Goal: Navigation & Orientation: Find specific page/section

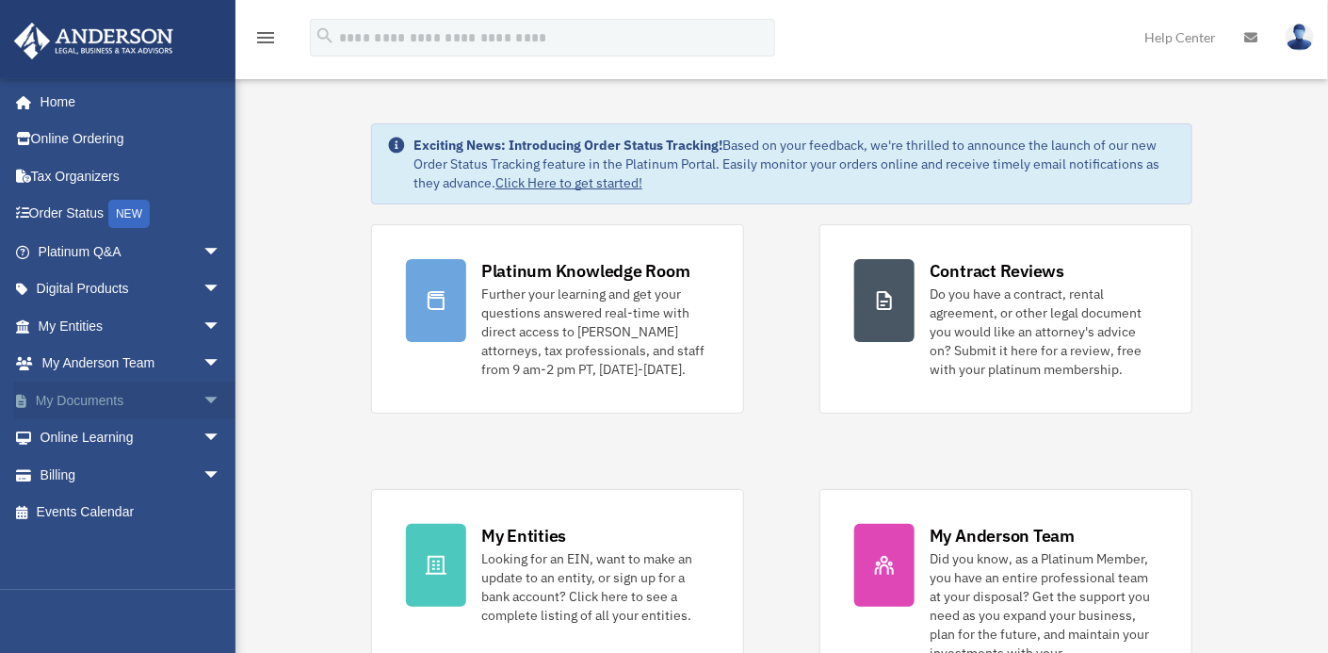
click at [106, 395] on link "My Documents arrow_drop_down" at bounding box center [131, 400] width 236 height 38
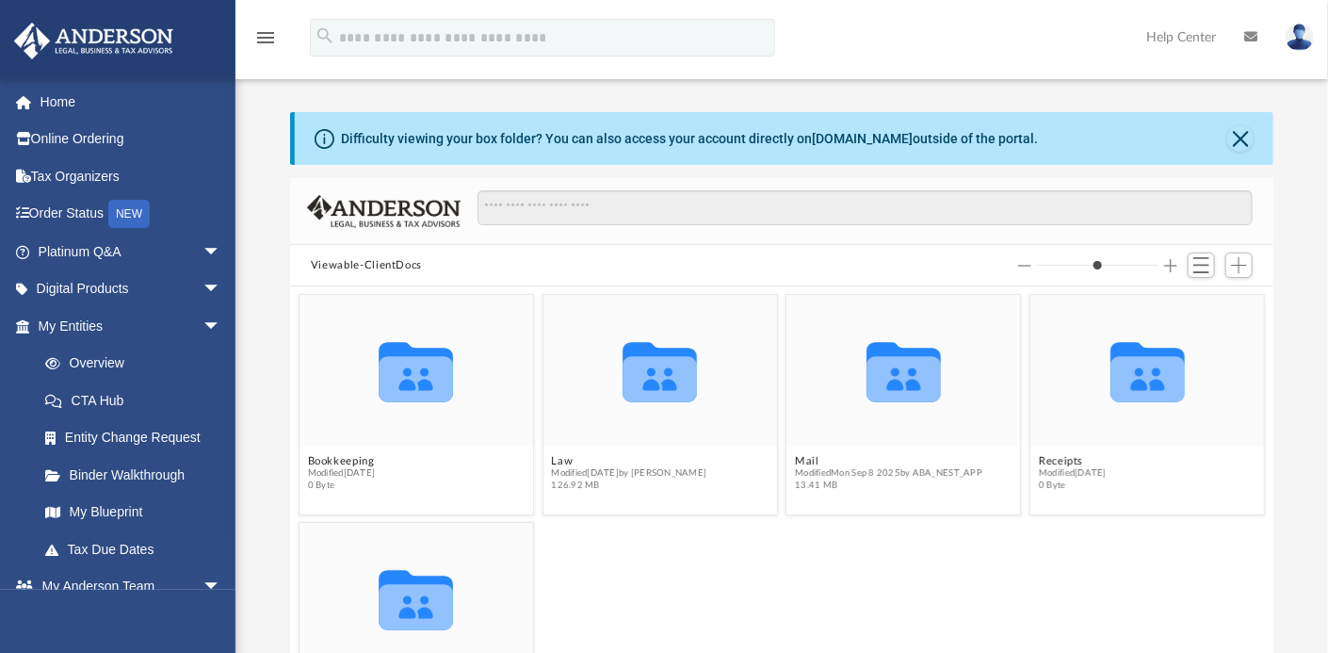
scroll to position [413, 969]
click at [592, 461] on button "Law" at bounding box center [628, 461] width 155 height 12
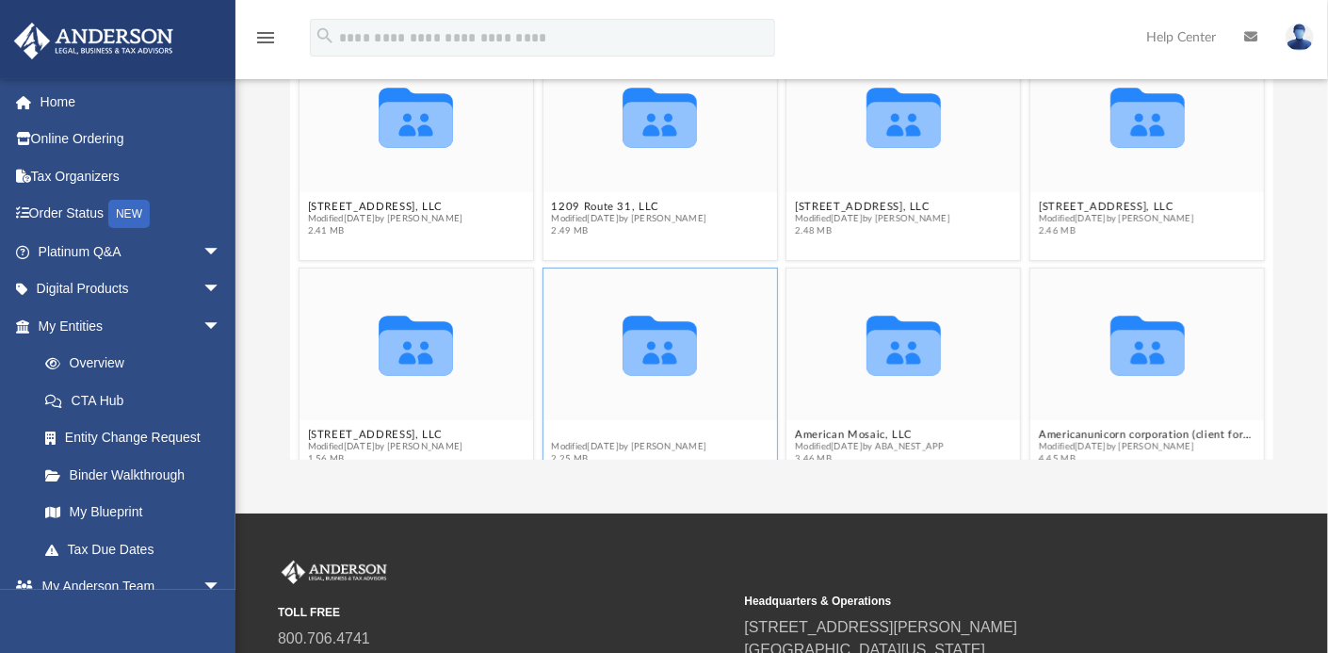
scroll to position [27, 0]
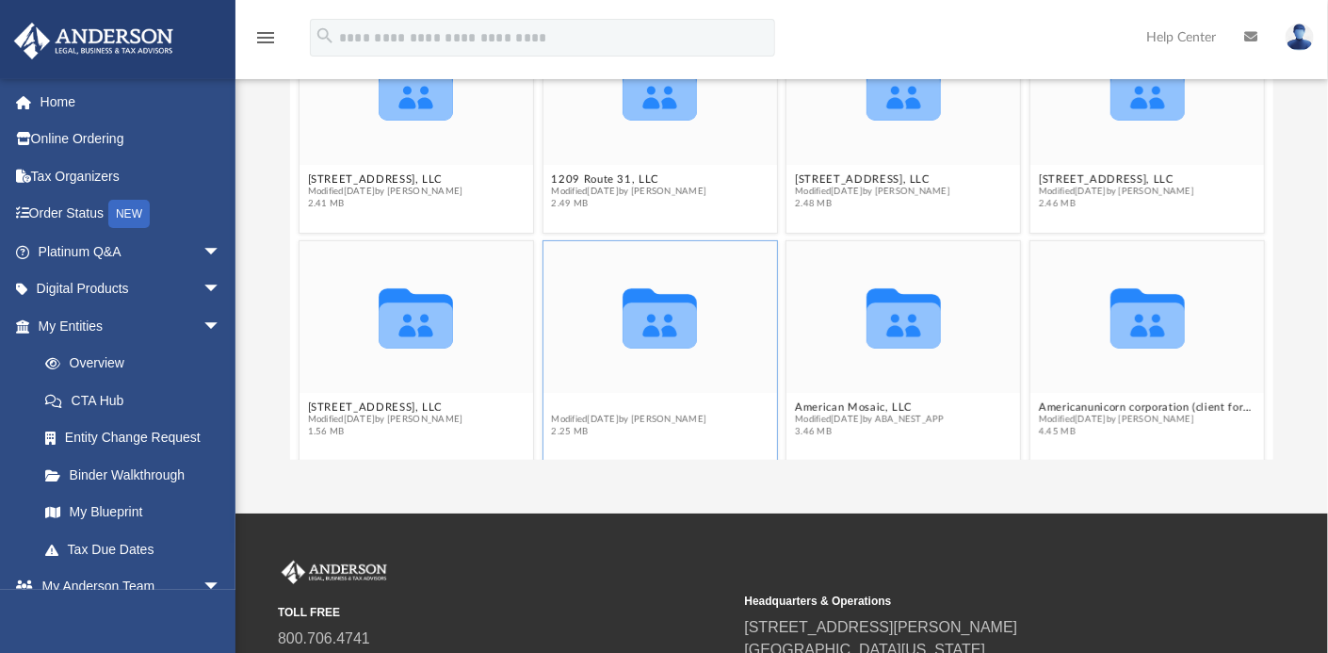
click at [613, 431] on div "Collaborated Folder [STREET_ADDRESS], LLC Modified [DATE] by [PERSON_NAME] 2.41…" at bounding box center [781, 246] width 983 height 428
click at [639, 337] on icon "grid" at bounding box center [659, 324] width 74 height 45
click at [613, 401] on button "Acropolis Ventures, LLC" at bounding box center [628, 407] width 155 height 12
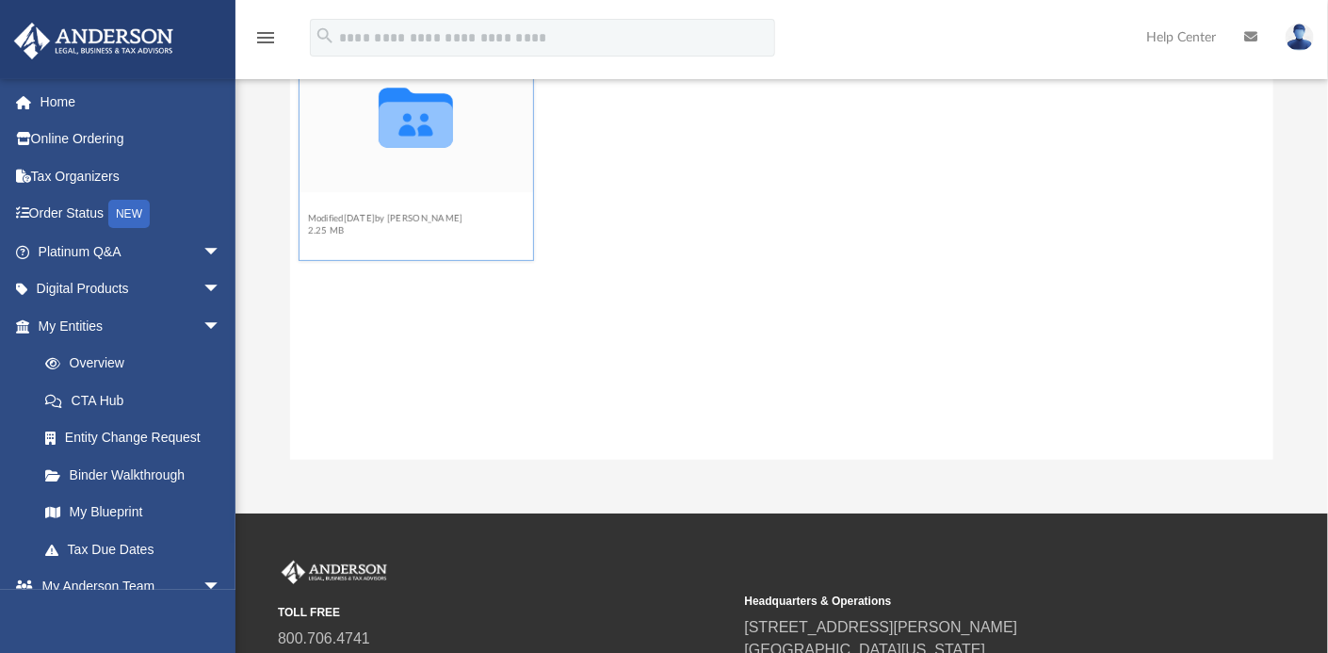
click at [347, 207] on button "Initial Docs" at bounding box center [385, 207] width 155 height 12
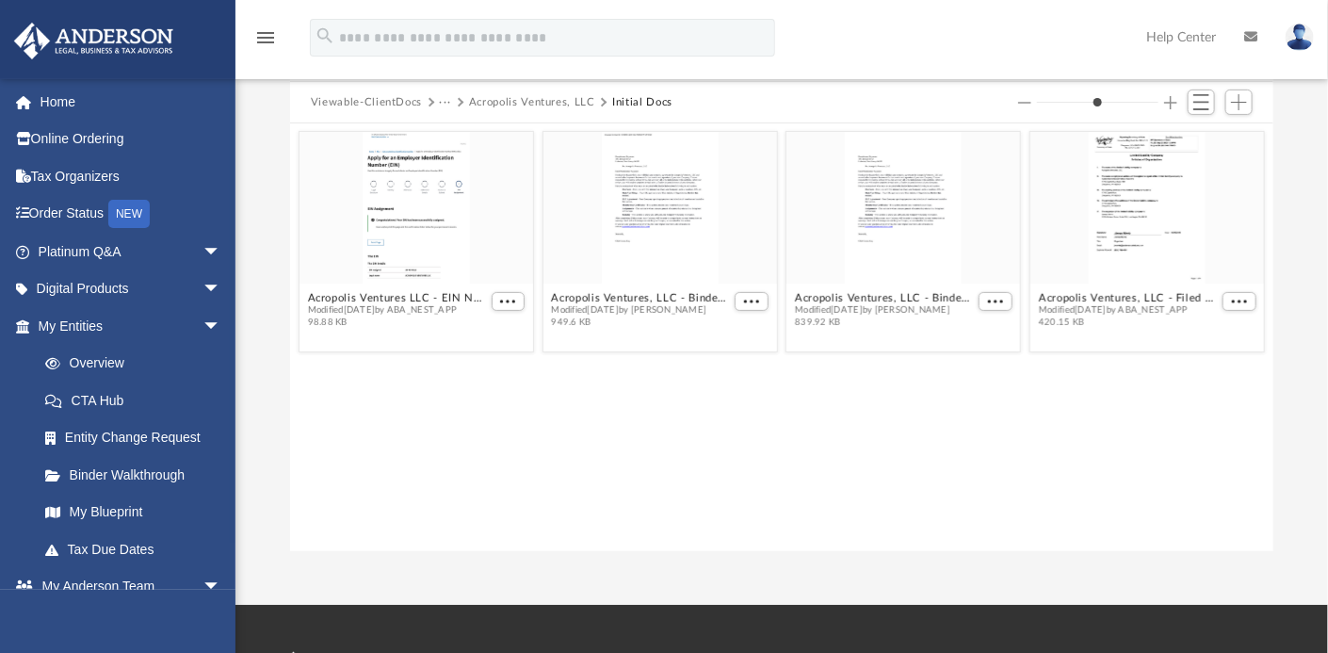
scroll to position [126, 0]
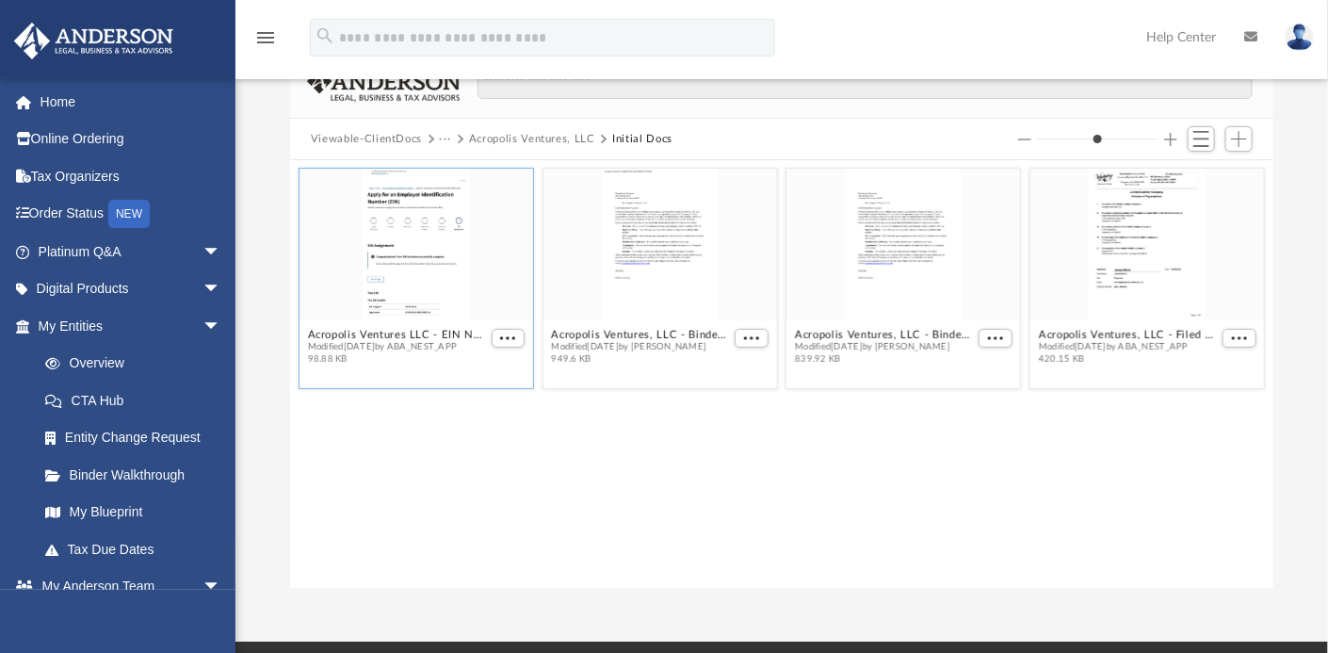
click at [428, 260] on div "grid" at bounding box center [416, 245] width 234 height 152
click at [502, 331] on button "More options" at bounding box center [509, 339] width 34 height 20
click at [482, 368] on li "Preview" at bounding box center [487, 372] width 55 height 20
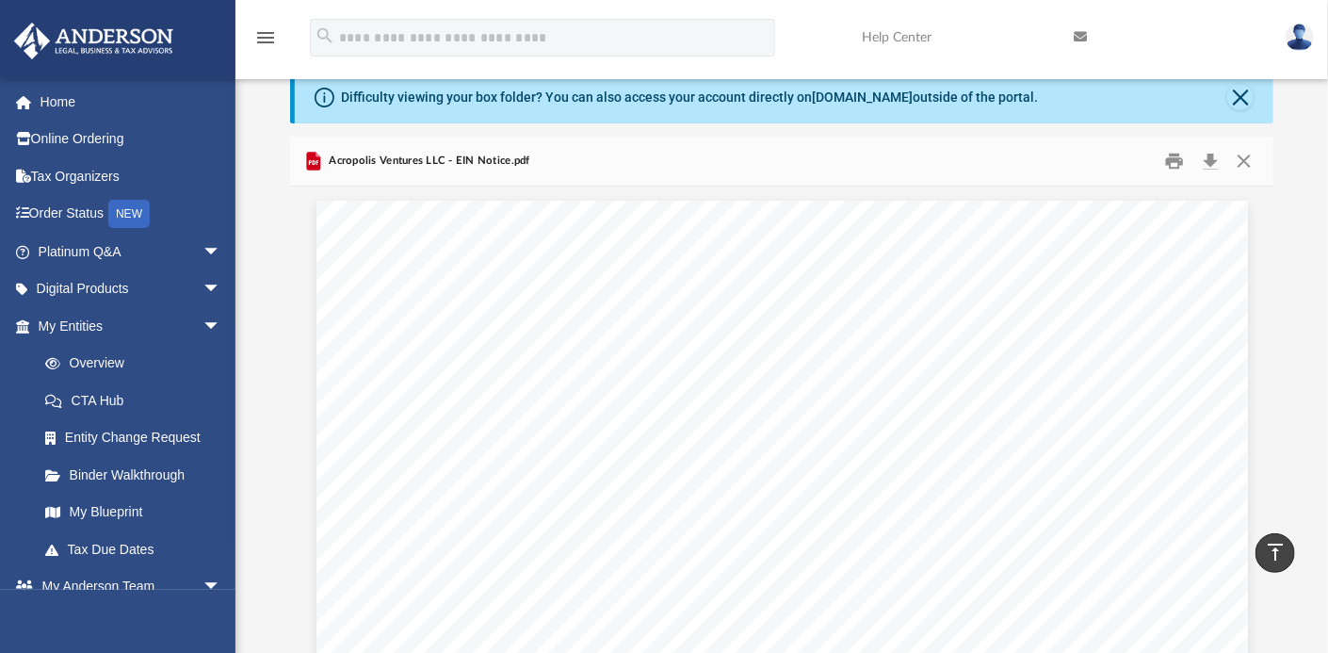
scroll to position [0, 0]
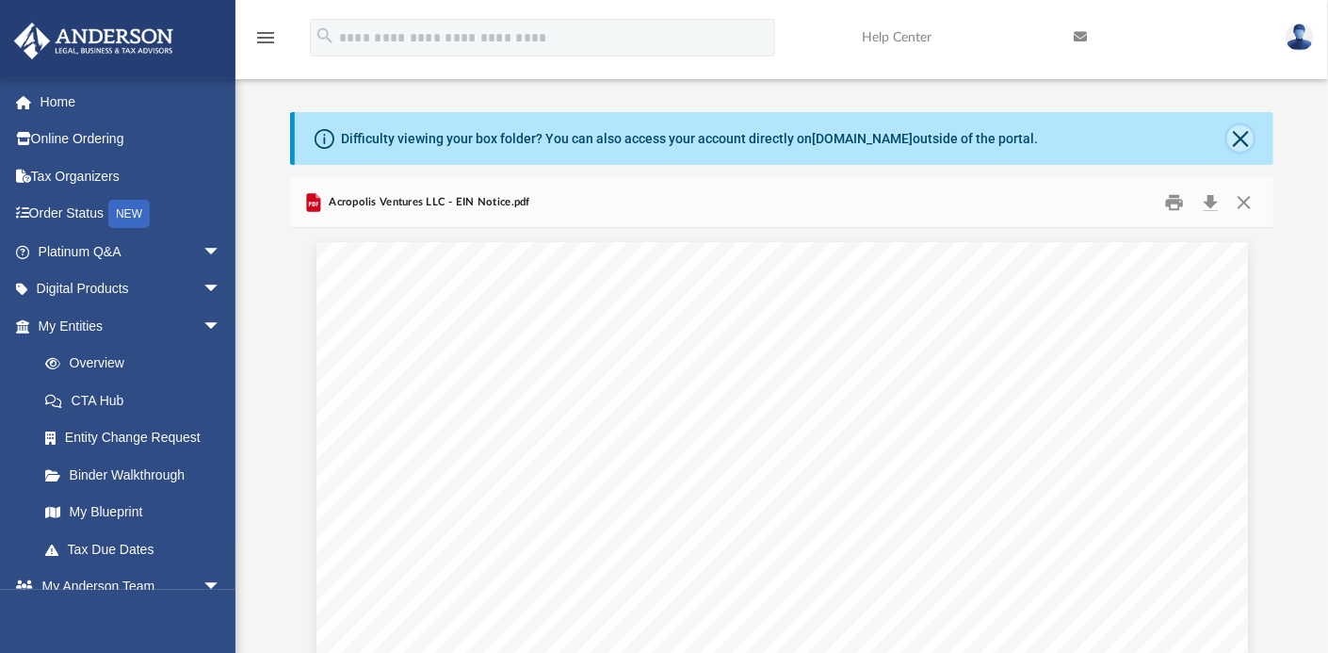
click at [1236, 142] on button "Close" at bounding box center [1240, 138] width 26 height 26
